Goal: Find specific page/section: Find specific page/section

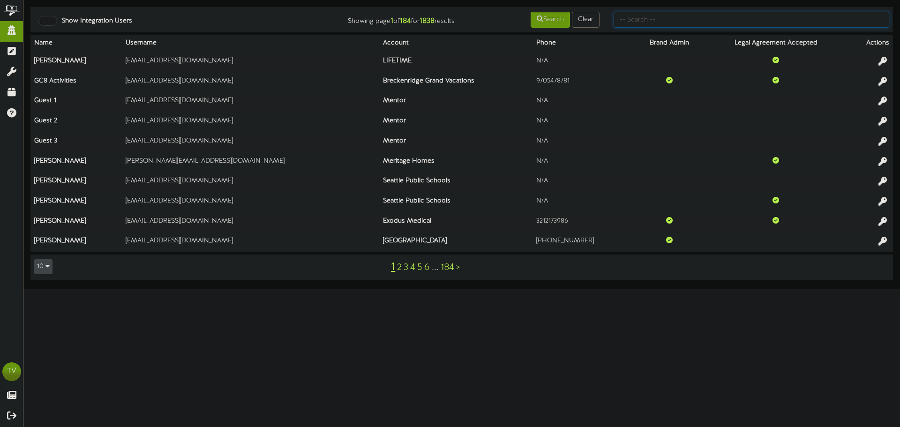
click at [639, 14] on input "text" at bounding box center [751, 20] width 276 height 16
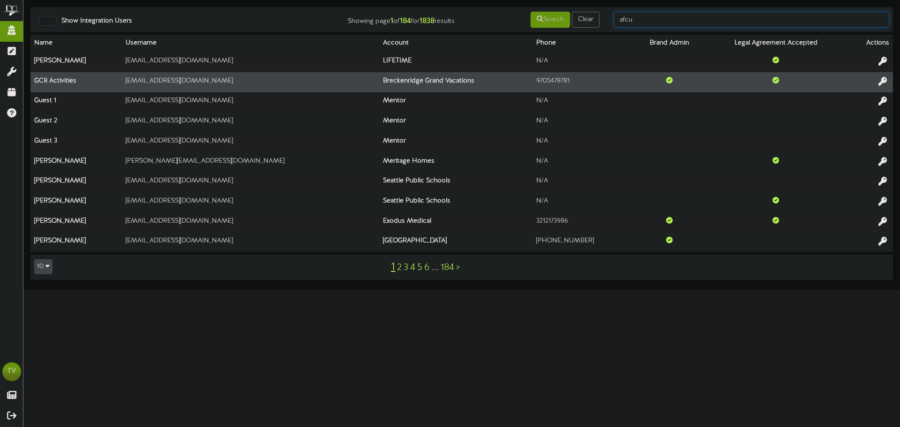
type input "afcu"
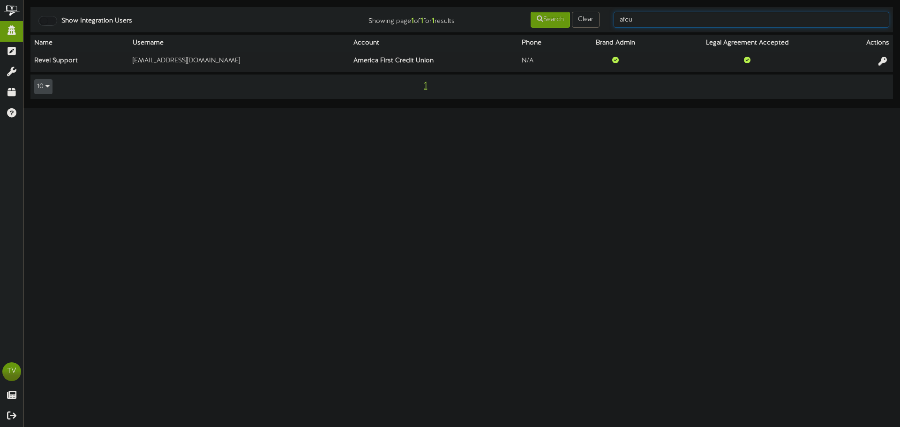
drag, startPoint x: 640, startPoint y: 25, endPoint x: 639, endPoint y: 20, distance: 5.7
click at [640, 20] on input "afcu" at bounding box center [751, 20] width 276 height 16
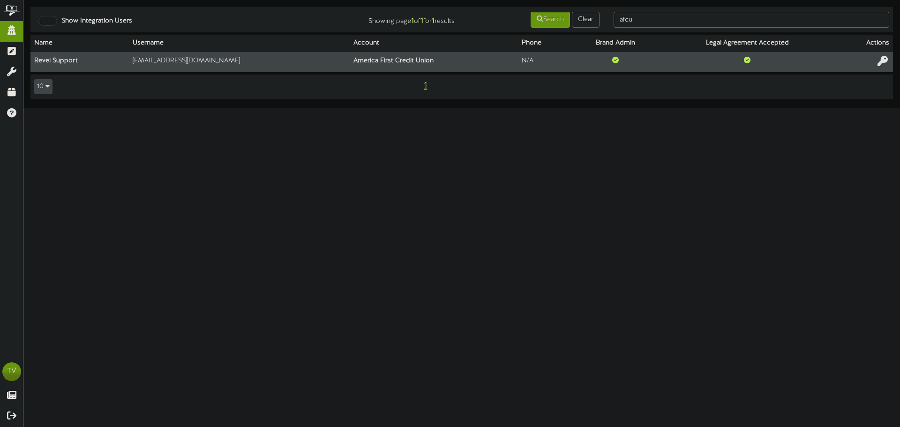
click at [879, 63] on icon at bounding box center [882, 61] width 10 height 10
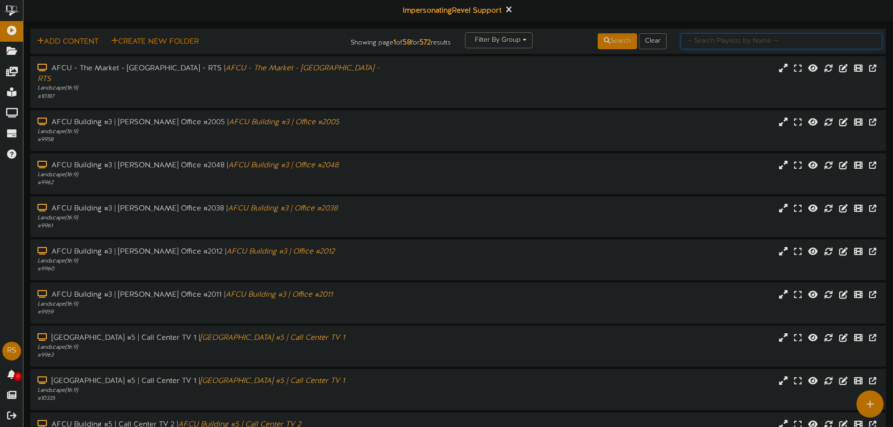
click at [690, 40] on input "text" at bounding box center [782, 41] width 202 height 16
type input "[PERSON_NAME] citgy"
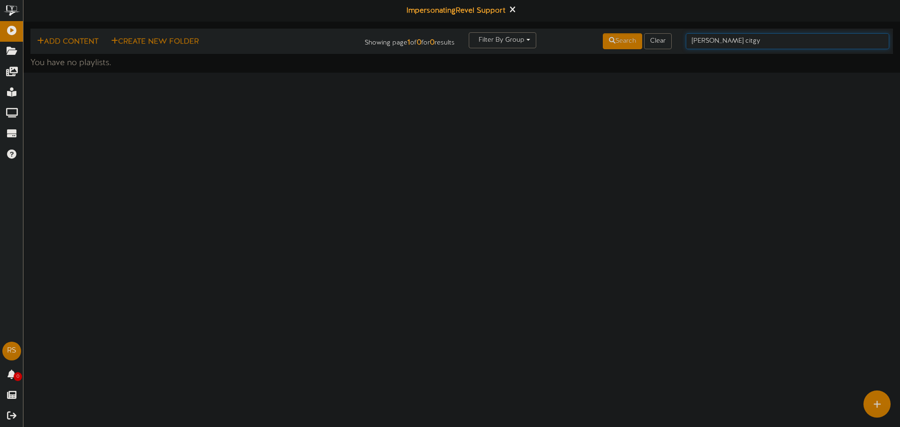
click at [731, 45] on input "[PERSON_NAME] citgy" at bounding box center [787, 41] width 203 height 16
type input "[GEOGRAPHIC_DATA]"
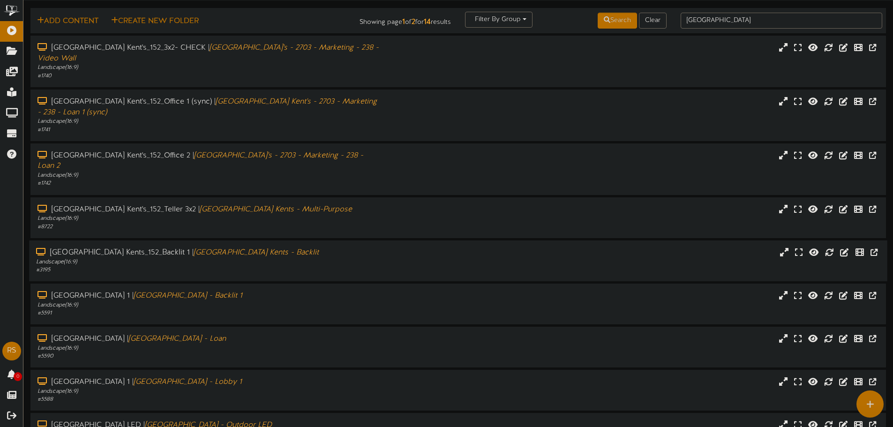
scroll to position [14, 0]
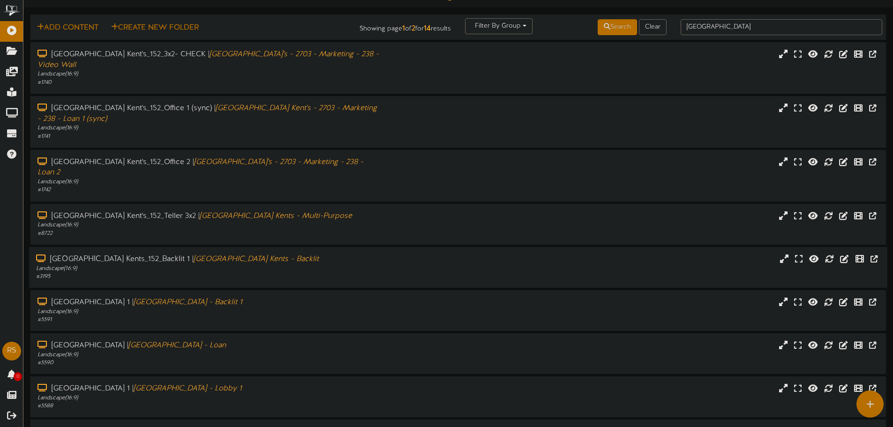
click at [137, 273] on div "# 3195" at bounding box center [208, 277] width 344 height 8
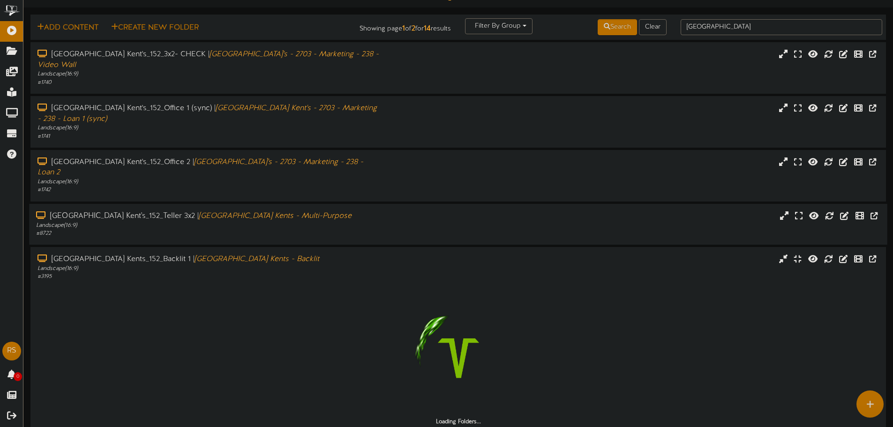
click at [154, 221] on div "Landscape ( 16:9 )" at bounding box center [208, 225] width 344 height 8
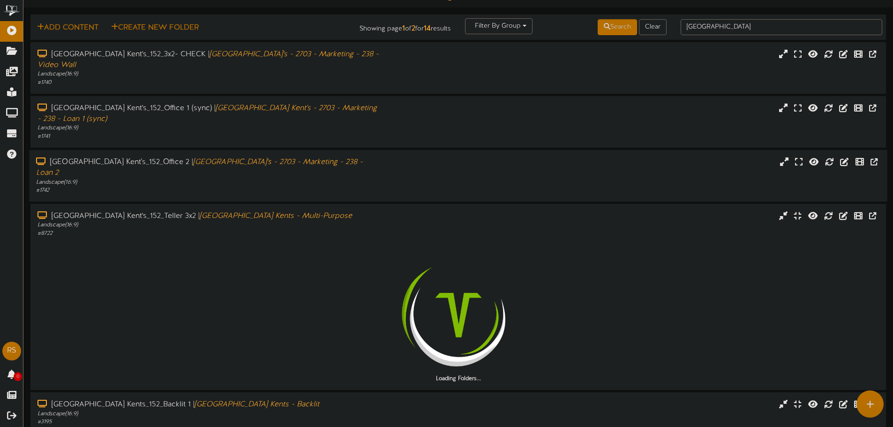
click at [157, 187] on div "# 1742" at bounding box center [208, 191] width 344 height 8
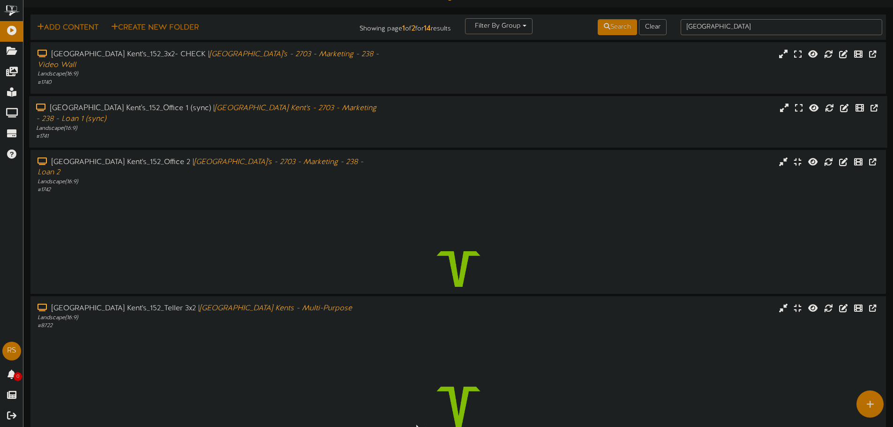
click at [161, 124] on div "Landscape ( 16:9 )" at bounding box center [208, 128] width 344 height 8
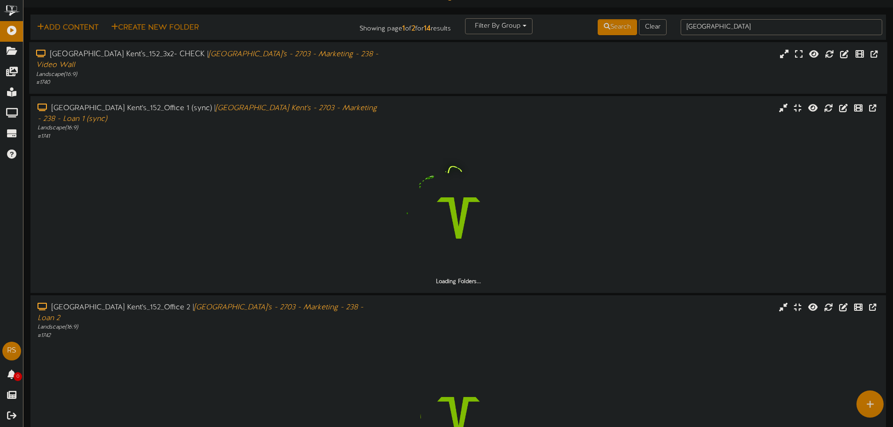
click at [173, 58] on div "[GEOGRAPHIC_DATA] Kent's_152_3x2- CHECK | [GEOGRAPHIC_DATA]'s - 2703 - Marketin…" at bounding box center [208, 60] width 344 height 22
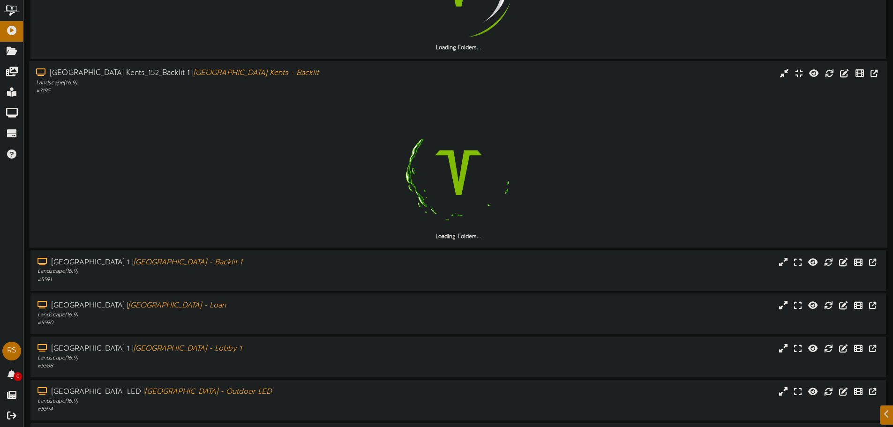
scroll to position [708, 0]
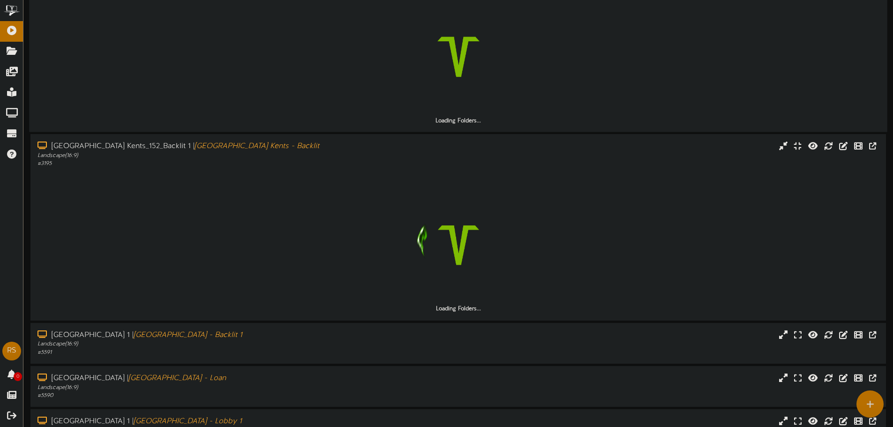
click at [351, 105] on div "[GEOGRAPHIC_DATA] Kent's_152_Teller 3x2 | [GEOGRAPHIC_DATA] [GEOGRAPHIC_DATA] -…" at bounding box center [458, 38] width 858 height 187
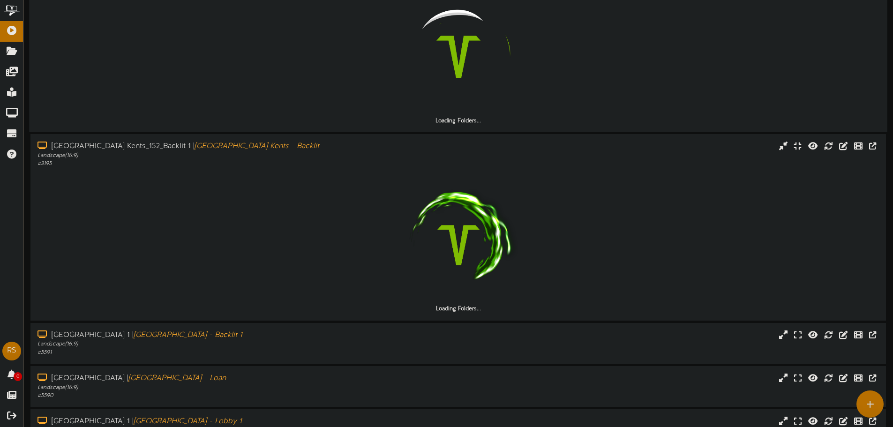
scroll to position [626, 0]
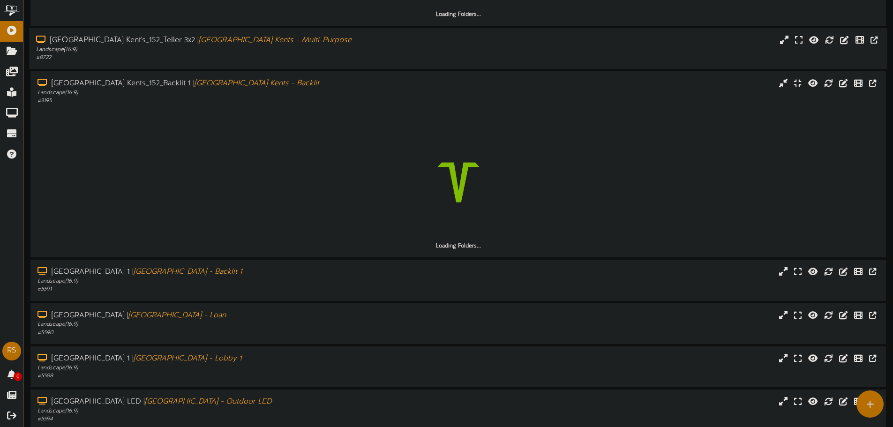
click at [270, 54] on div "# 8722" at bounding box center [208, 58] width 344 height 8
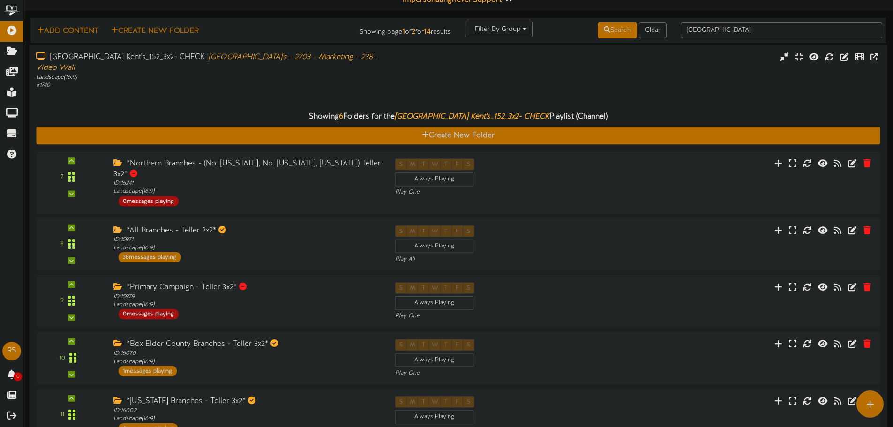
scroll to position [0, 0]
